Goal: Task Accomplishment & Management: Manage account settings

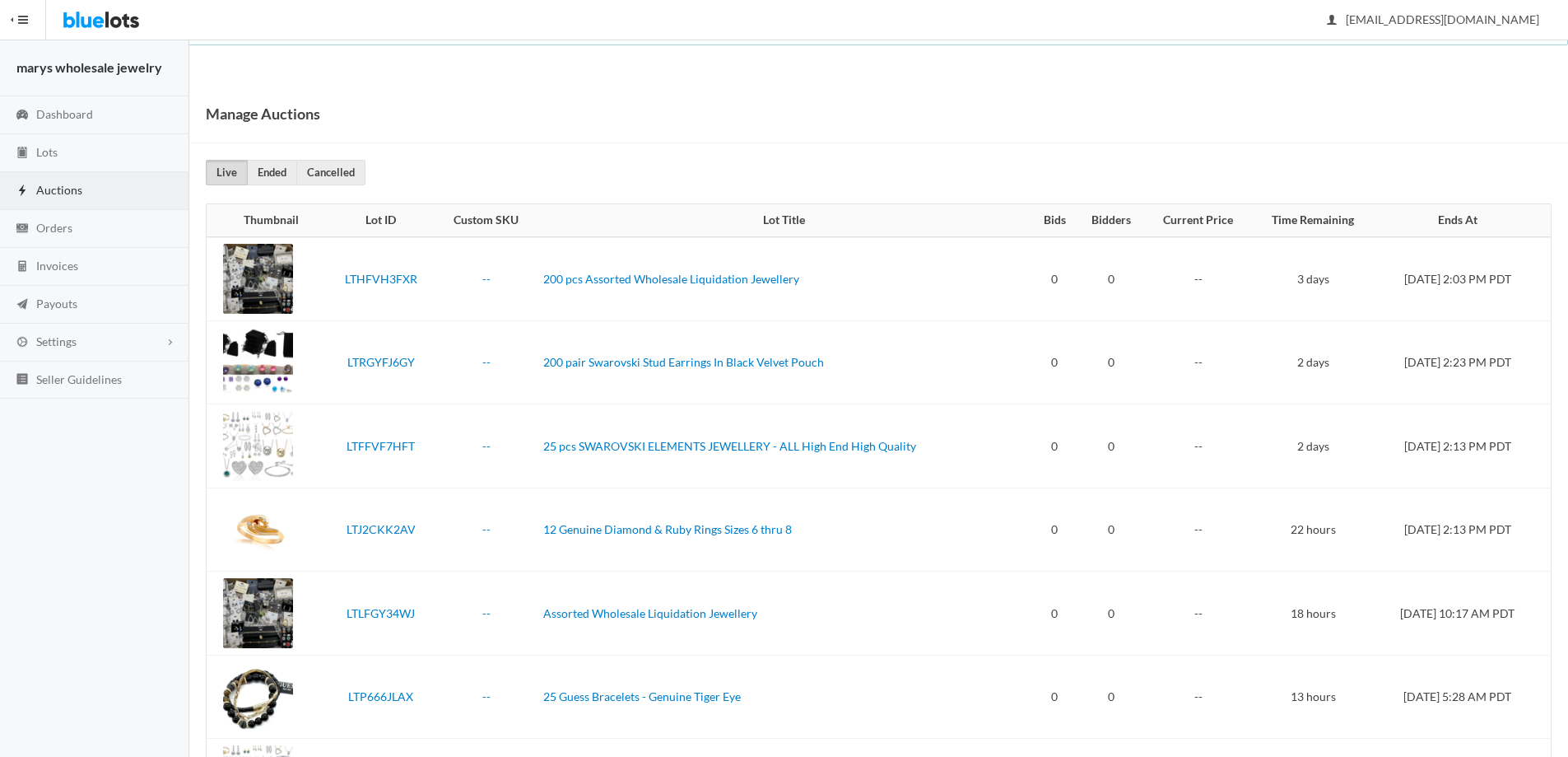
click at [67, 263] on span "Invoices" at bounding box center [57, 265] width 42 height 14
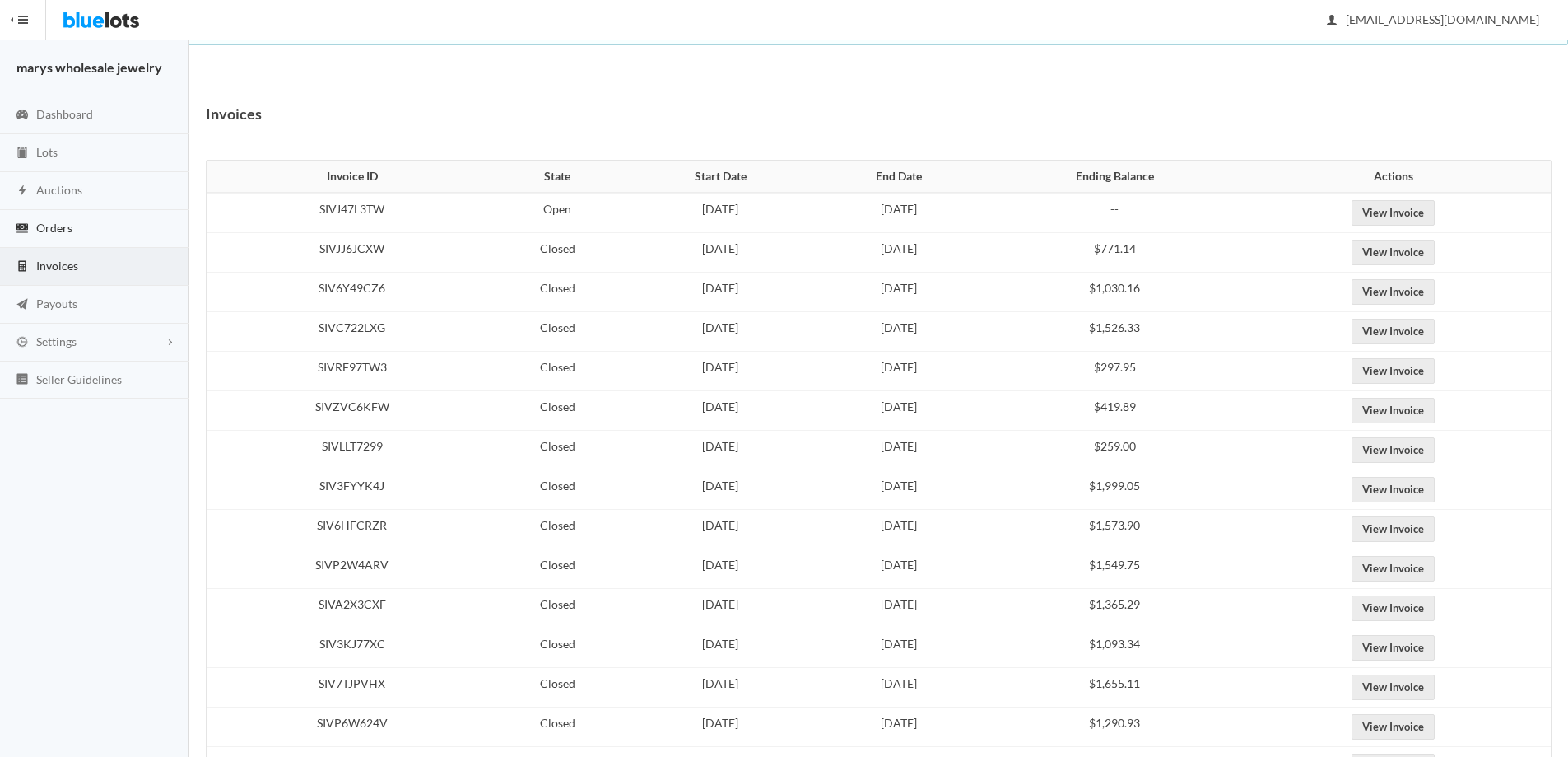
click at [55, 227] on span "Orders" at bounding box center [54, 228] width 36 height 14
